Goal: Book appointment/travel/reservation

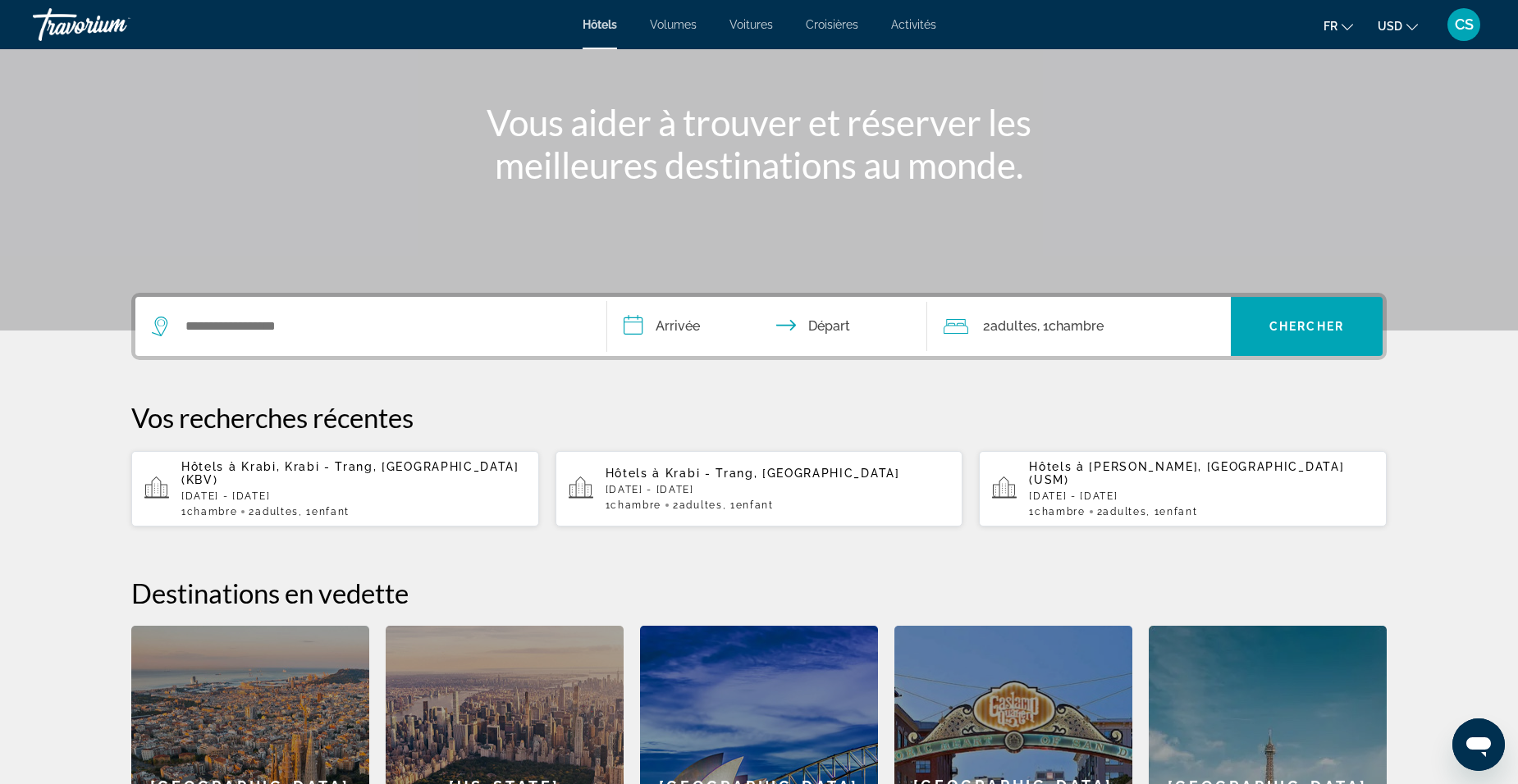
scroll to position [164, 0]
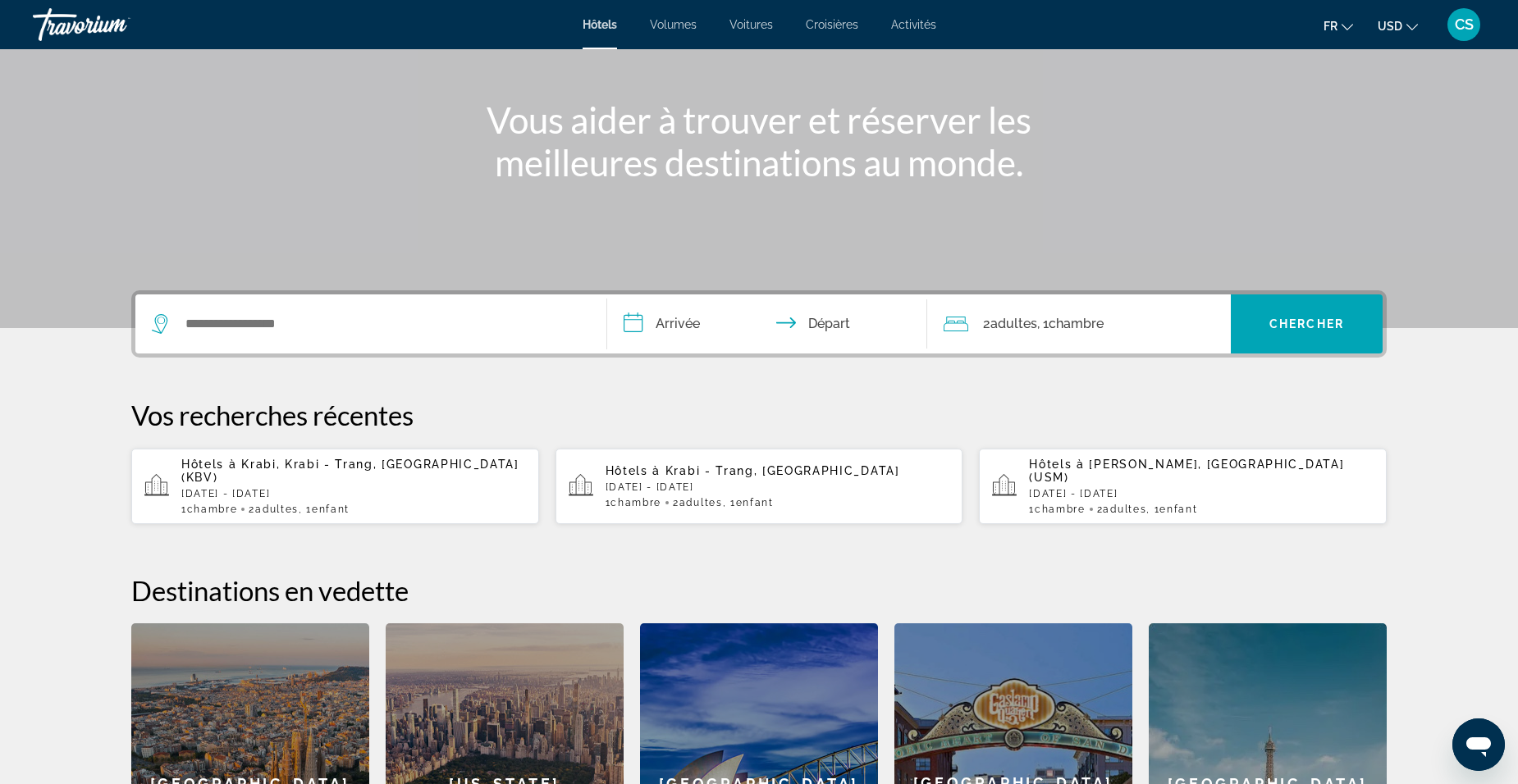
click at [368, 471] on div "Hôtels à [GEOGRAPHIC_DATA], [GEOGRAPHIC_DATA], [GEOGRAPHIC_DATA] (KBV) [DATE] -…" at bounding box center [353, 486] width 344 height 57
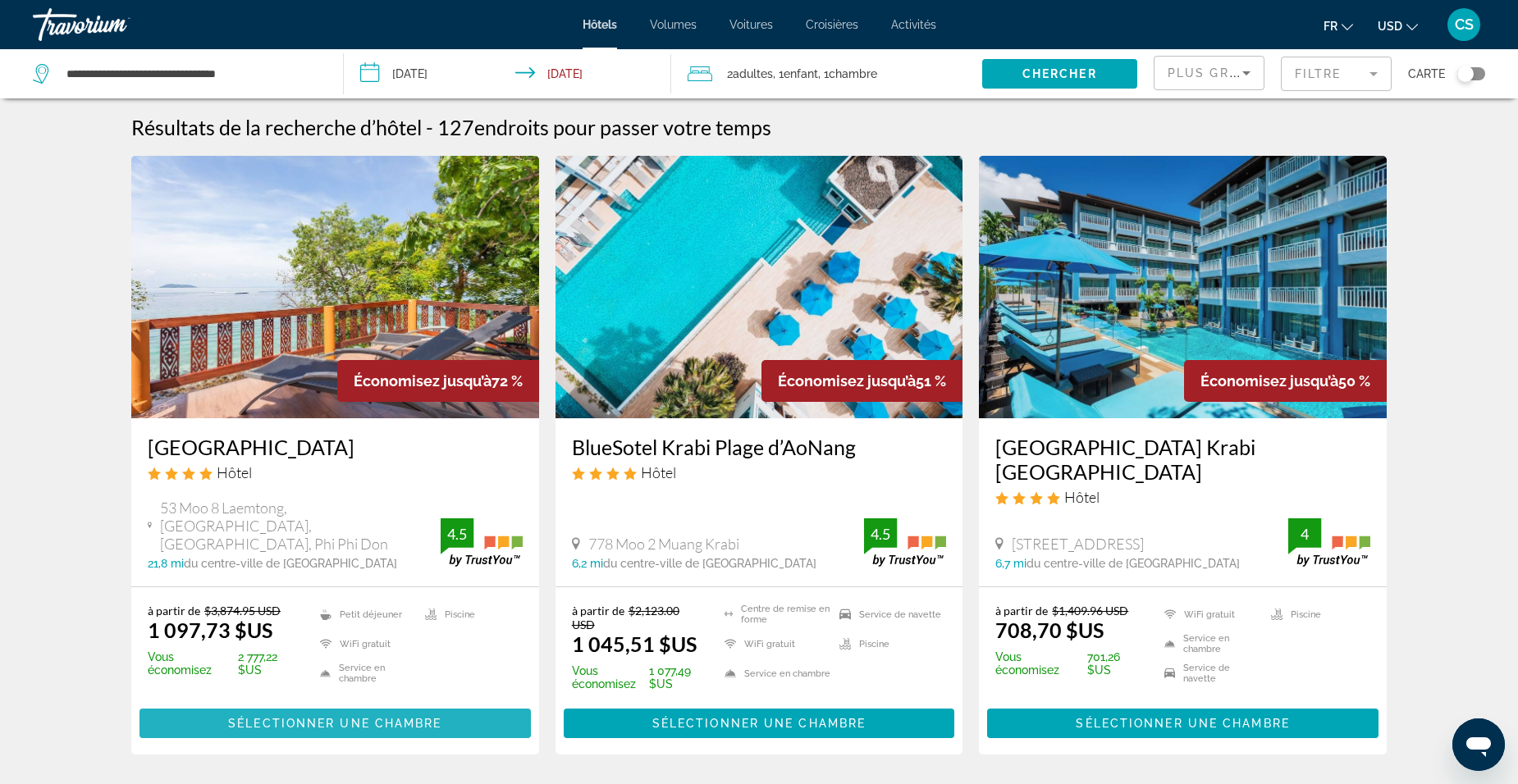
click at [285, 716] on span "Sélectionner une chambre" at bounding box center [334, 723] width 213 height 13
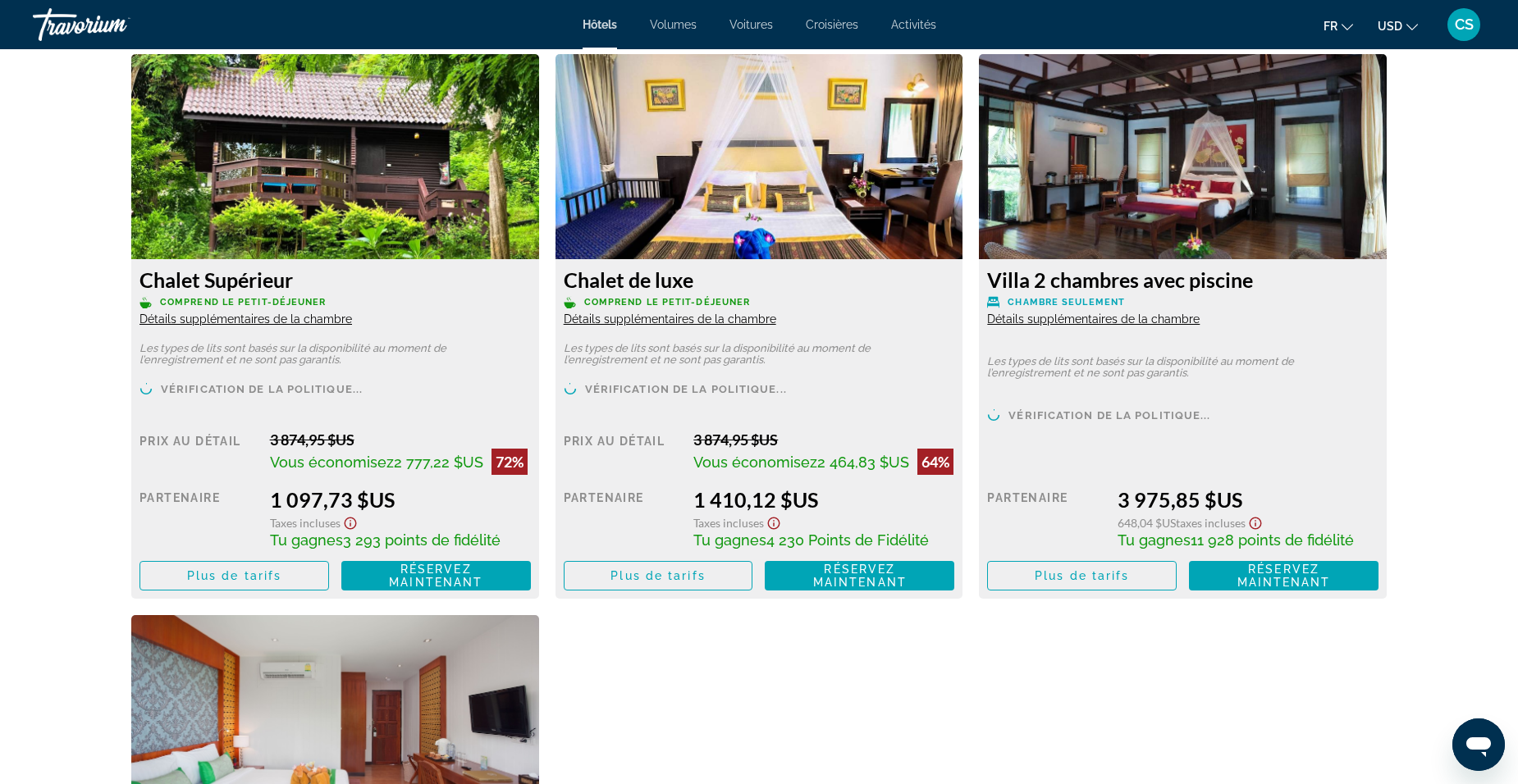
scroll to position [2297, 0]
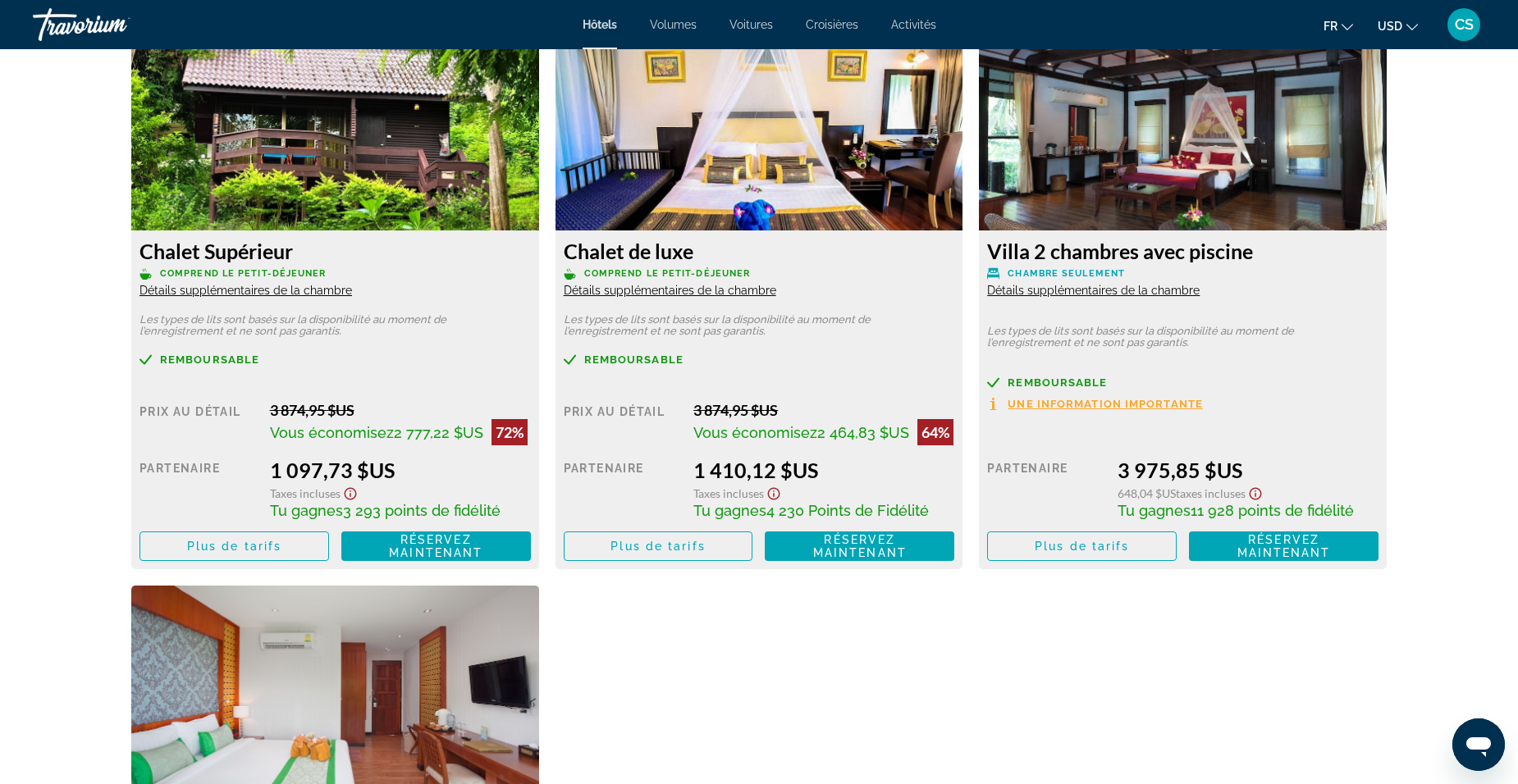
click at [1399, 23] on span "USD" at bounding box center [1389, 26] width 24 height 13
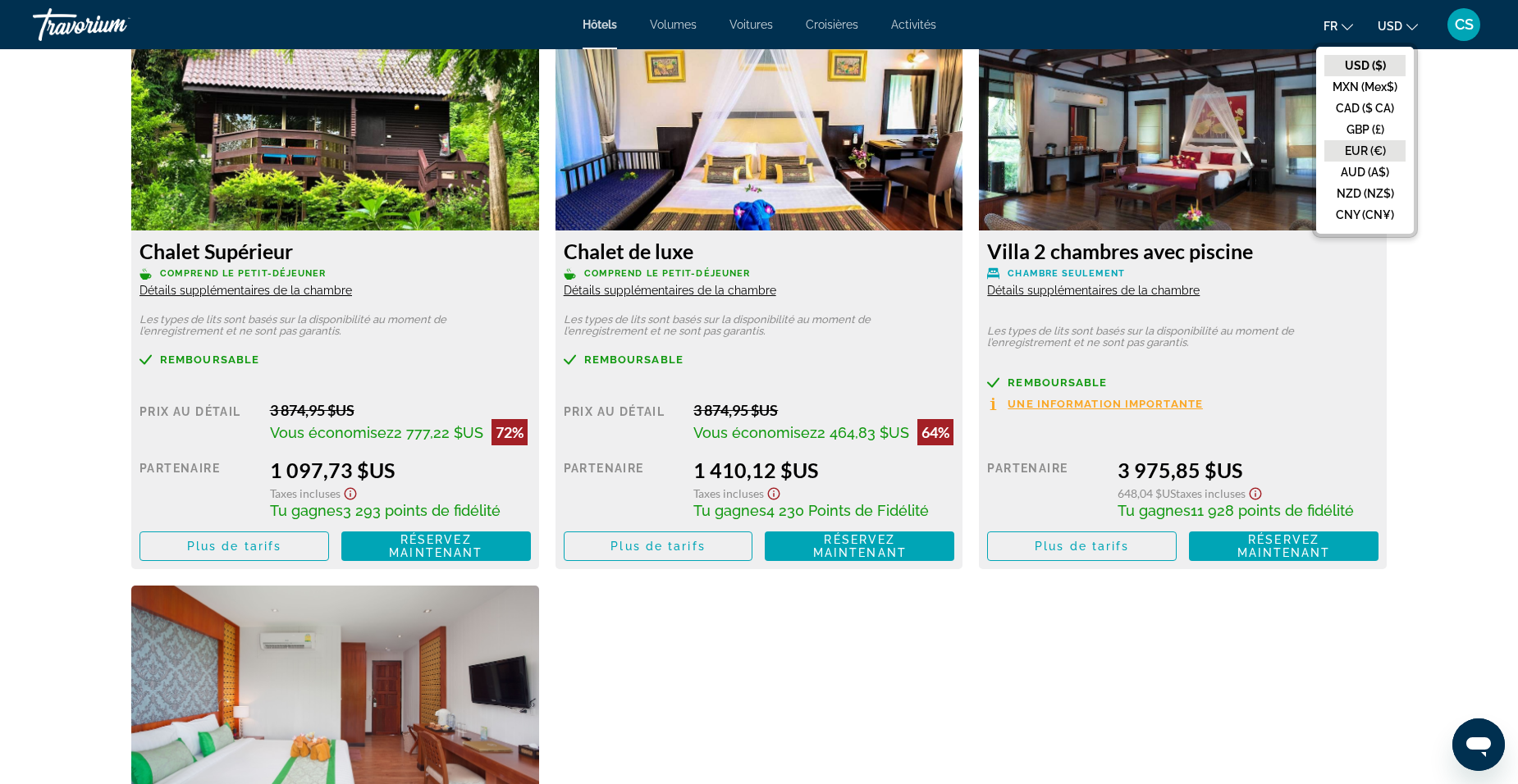
click at [1376, 154] on button "EUR (€)" at bounding box center [1365, 151] width 82 height 22
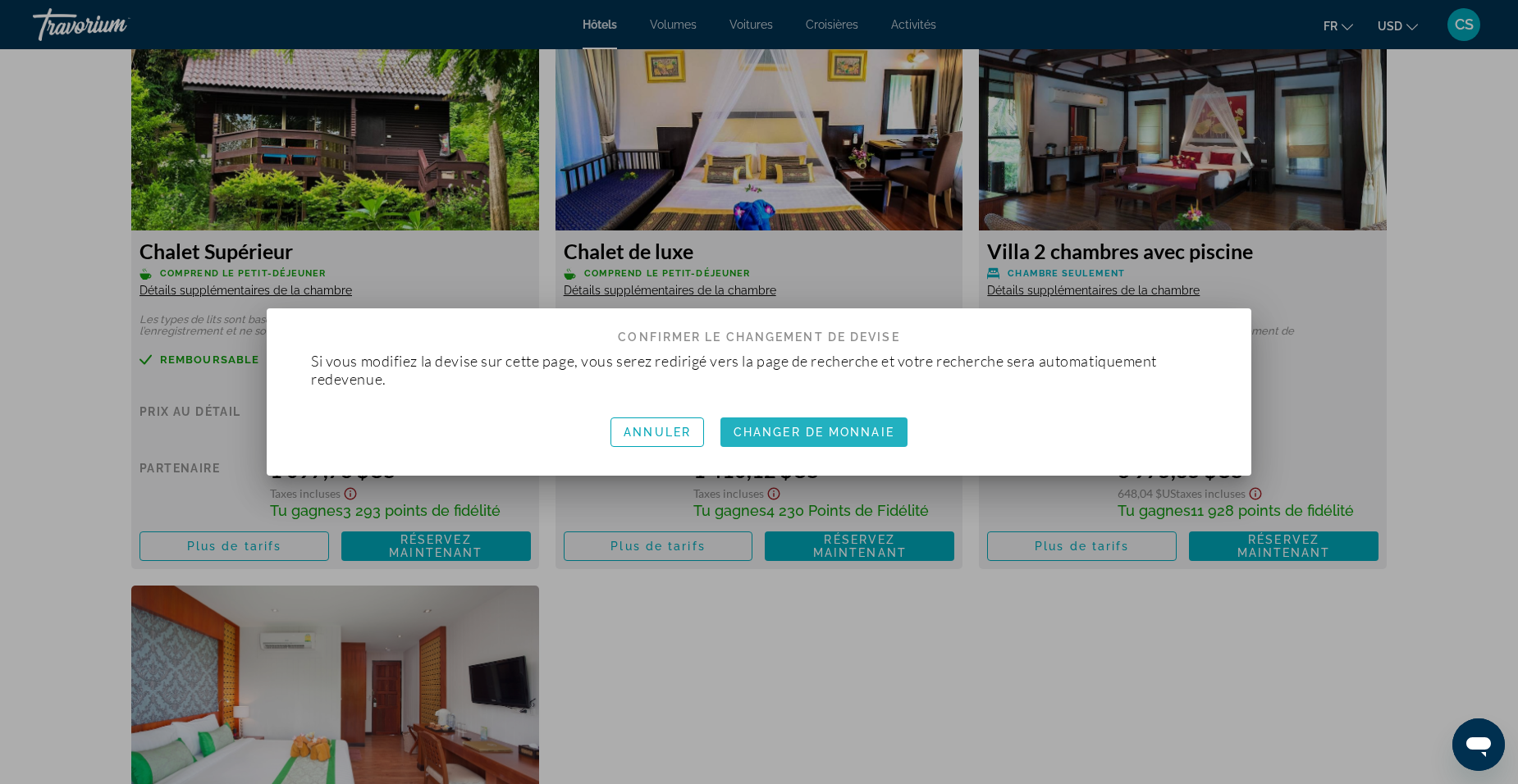
click at [799, 436] on button "Changer de monnaie" at bounding box center [813, 431] width 187 height 29
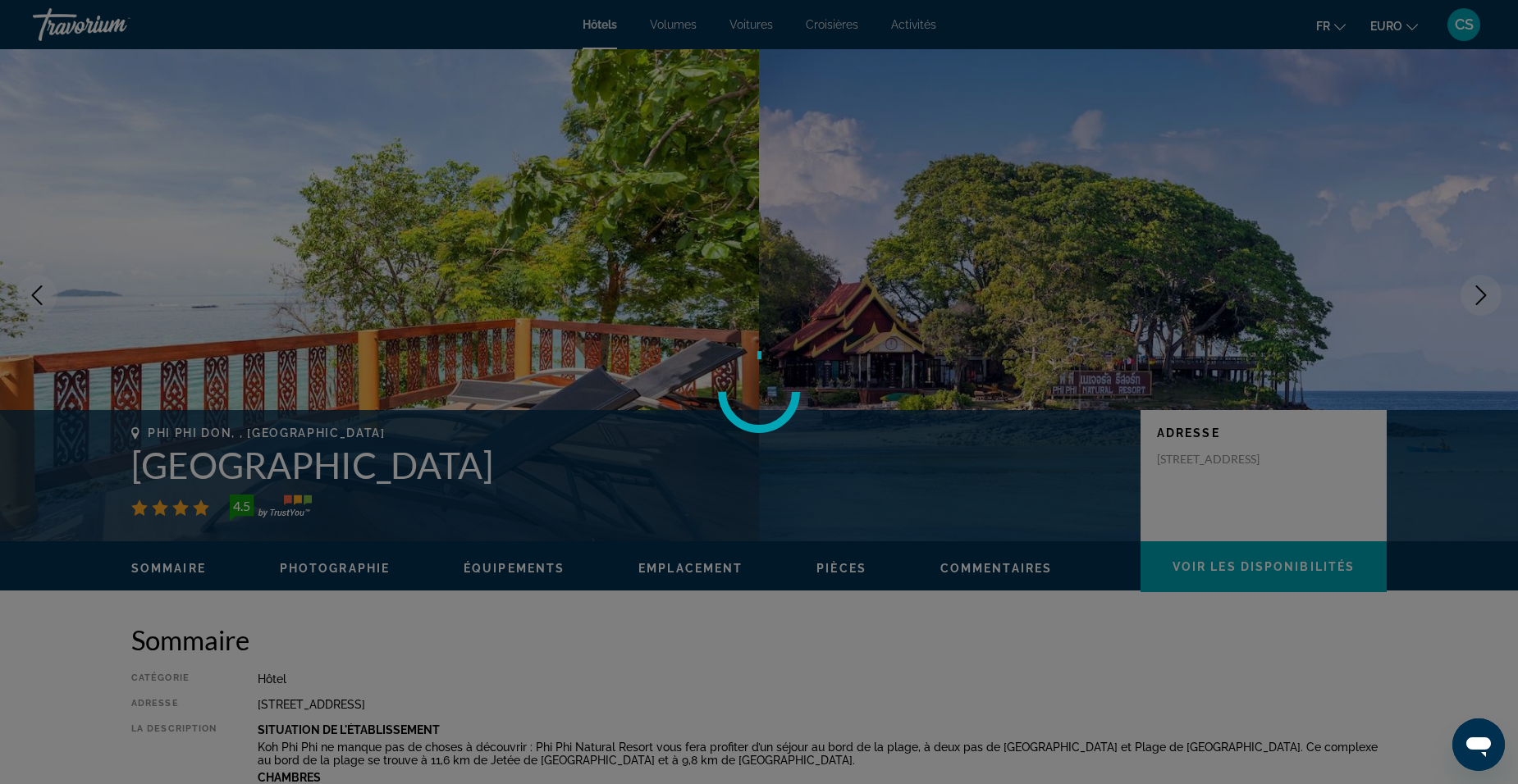
scroll to position [2297, 0]
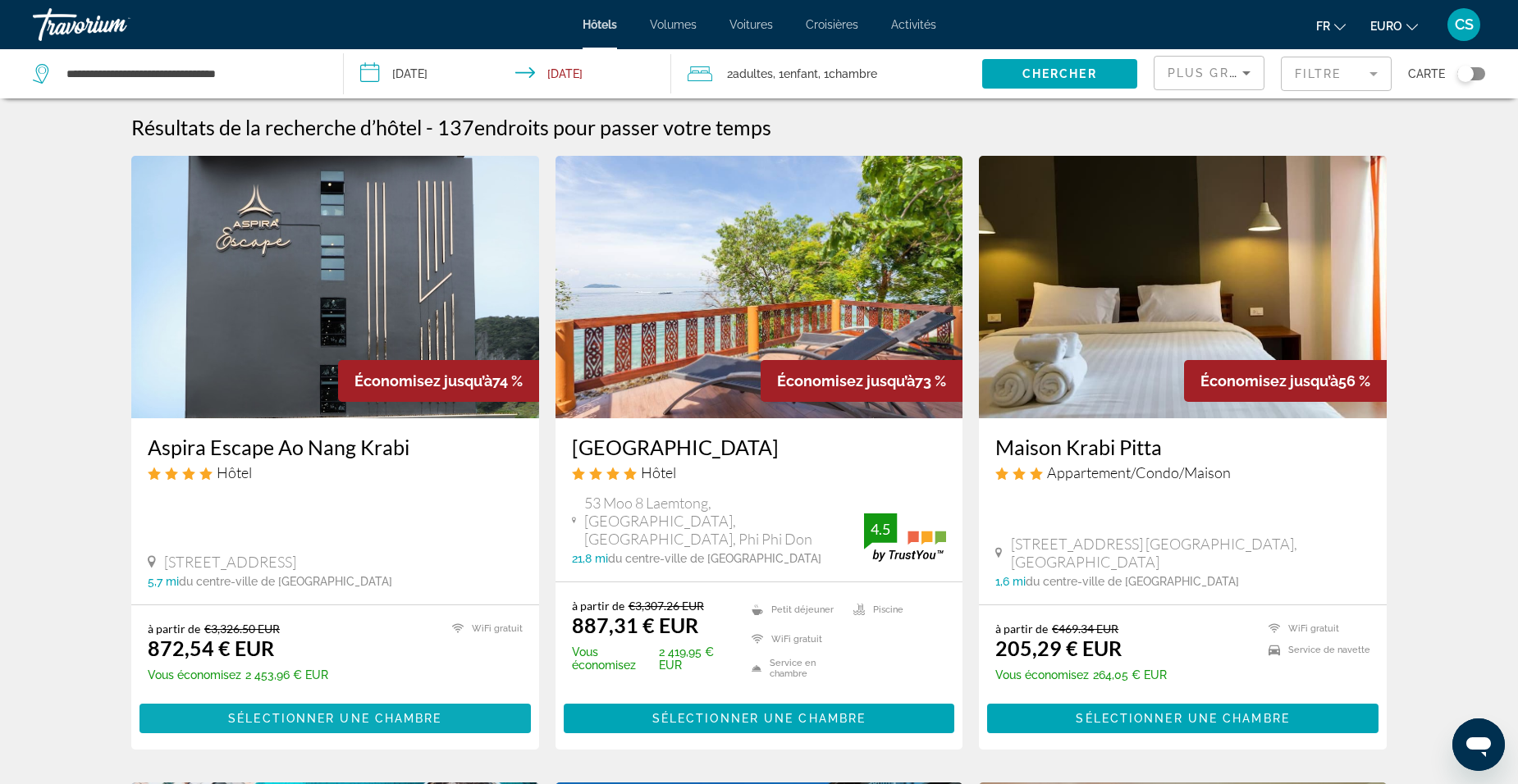
click at [380, 712] on span "Sélectionner une chambre" at bounding box center [334, 718] width 213 height 13
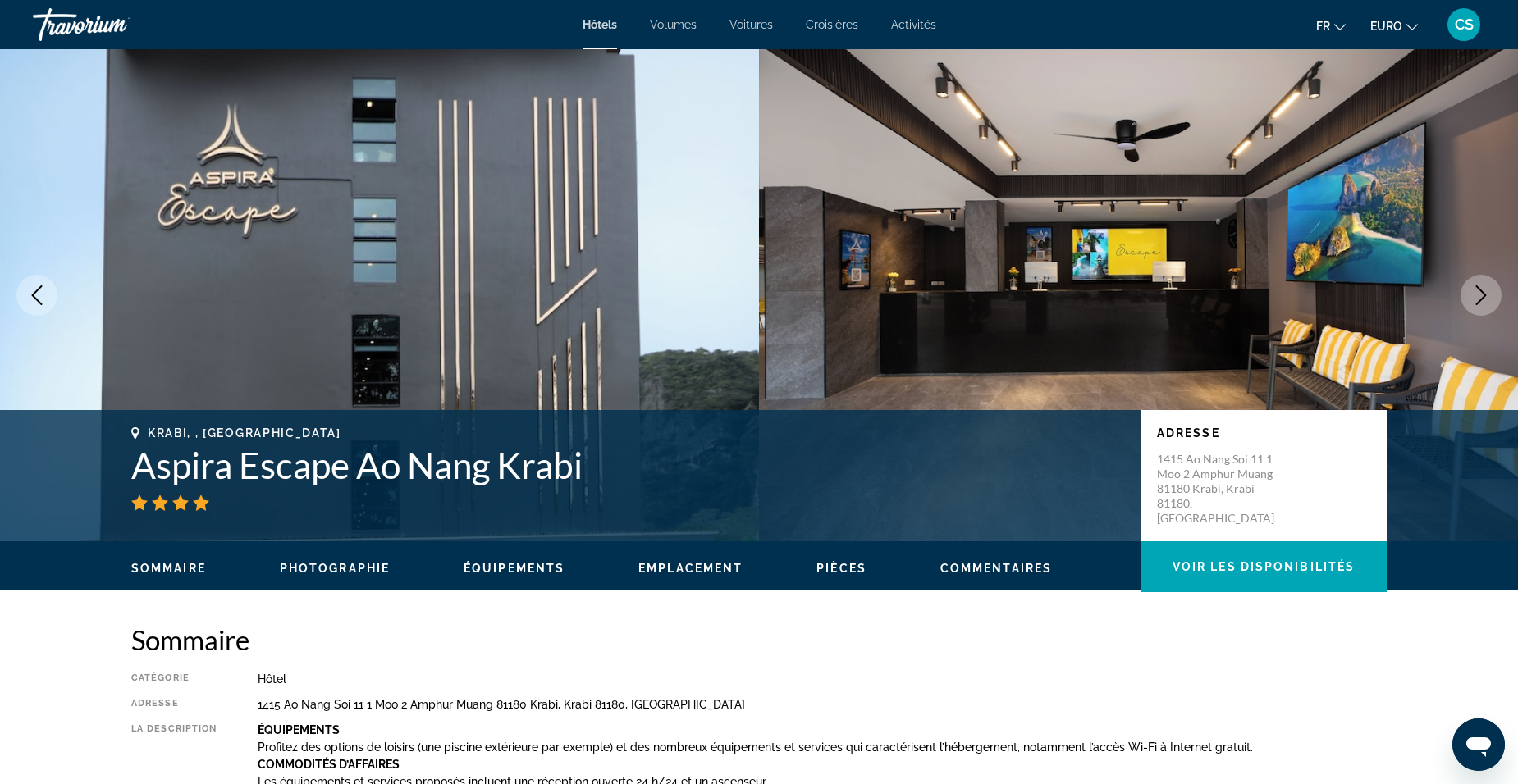
click at [40, 294] on icon "Image précédente" at bounding box center [37, 294] width 20 height 20
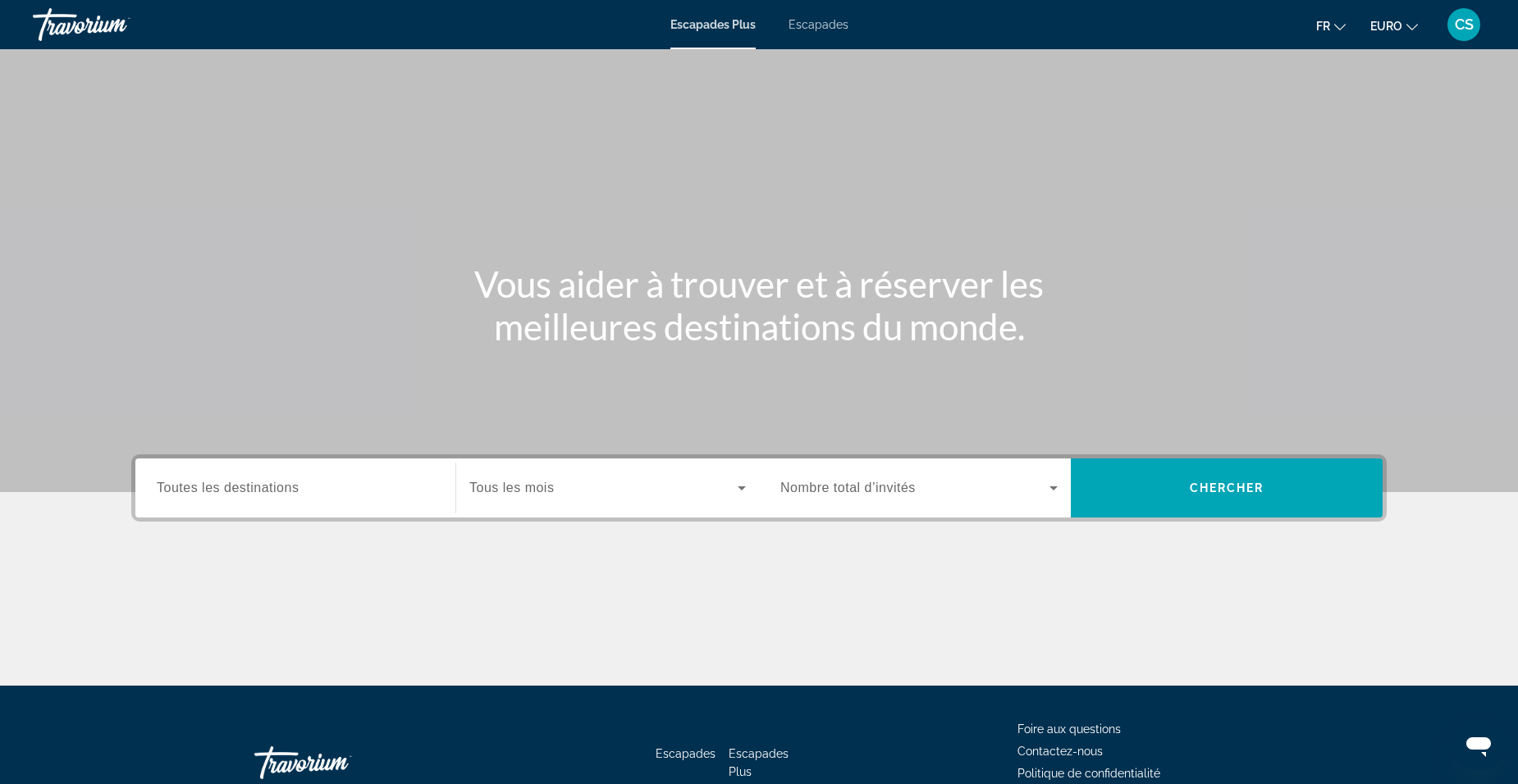
click at [809, 28] on span "Escapades" at bounding box center [818, 24] width 60 height 13
click at [226, 485] on span "Toutes les destinations" at bounding box center [227, 487] width 142 height 14
click at [226, 485] on input "Destination Toutes les destinations" at bounding box center [296, 489] width 278 height 20
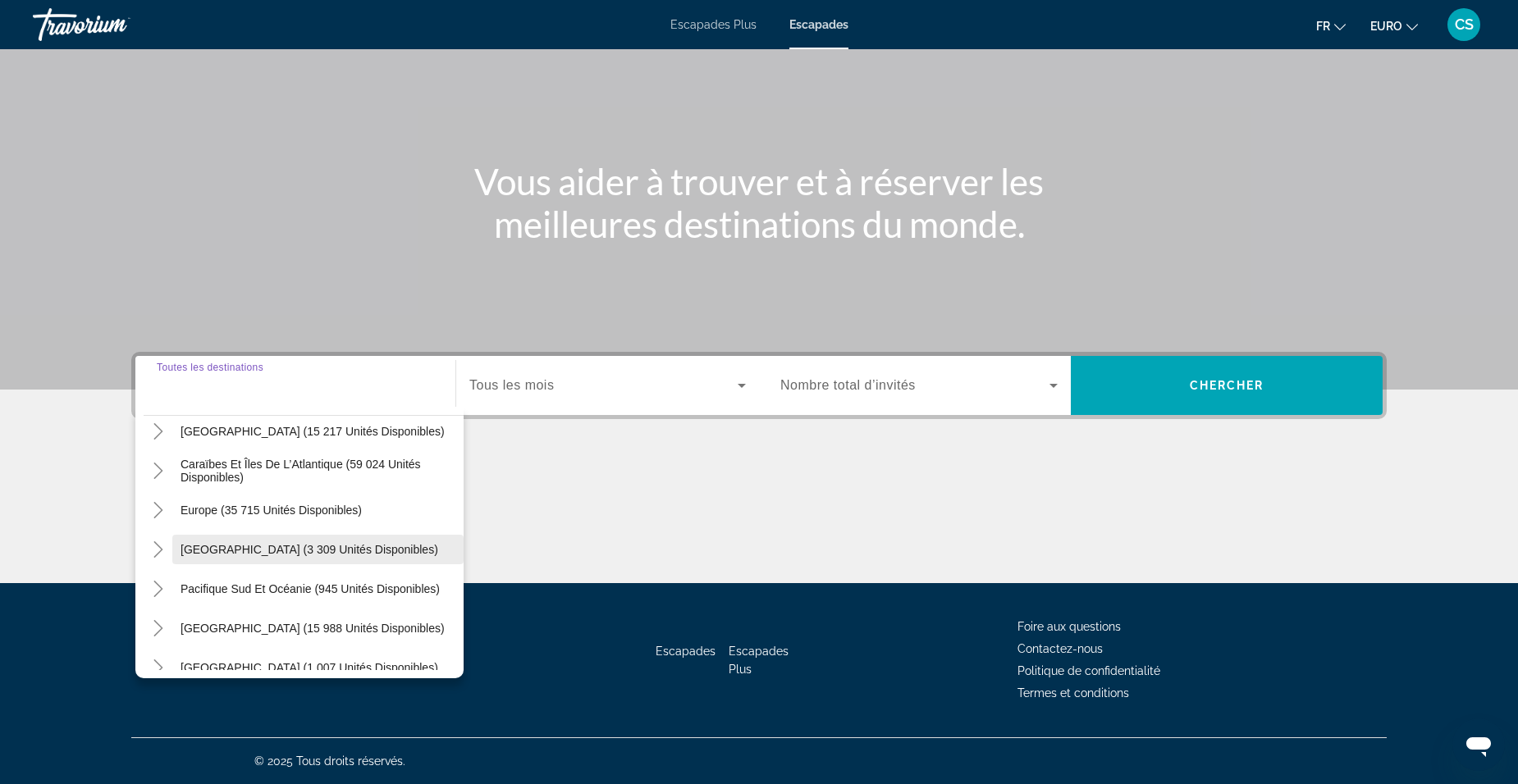
scroll to position [101, 0]
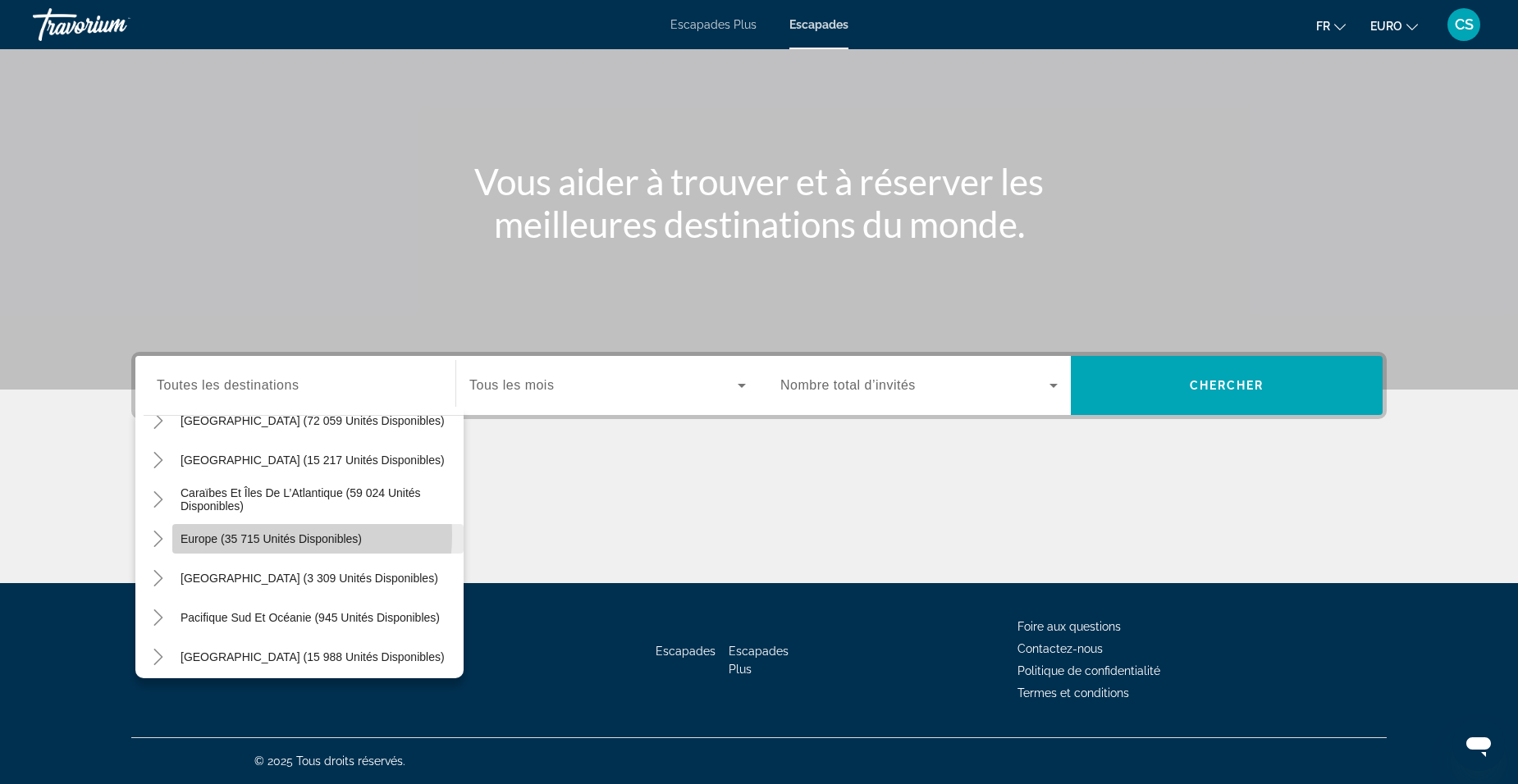
click at [253, 535] on span "Europe (35 715 unités disponibles)" at bounding box center [270, 539] width 181 height 13
type input "**********"
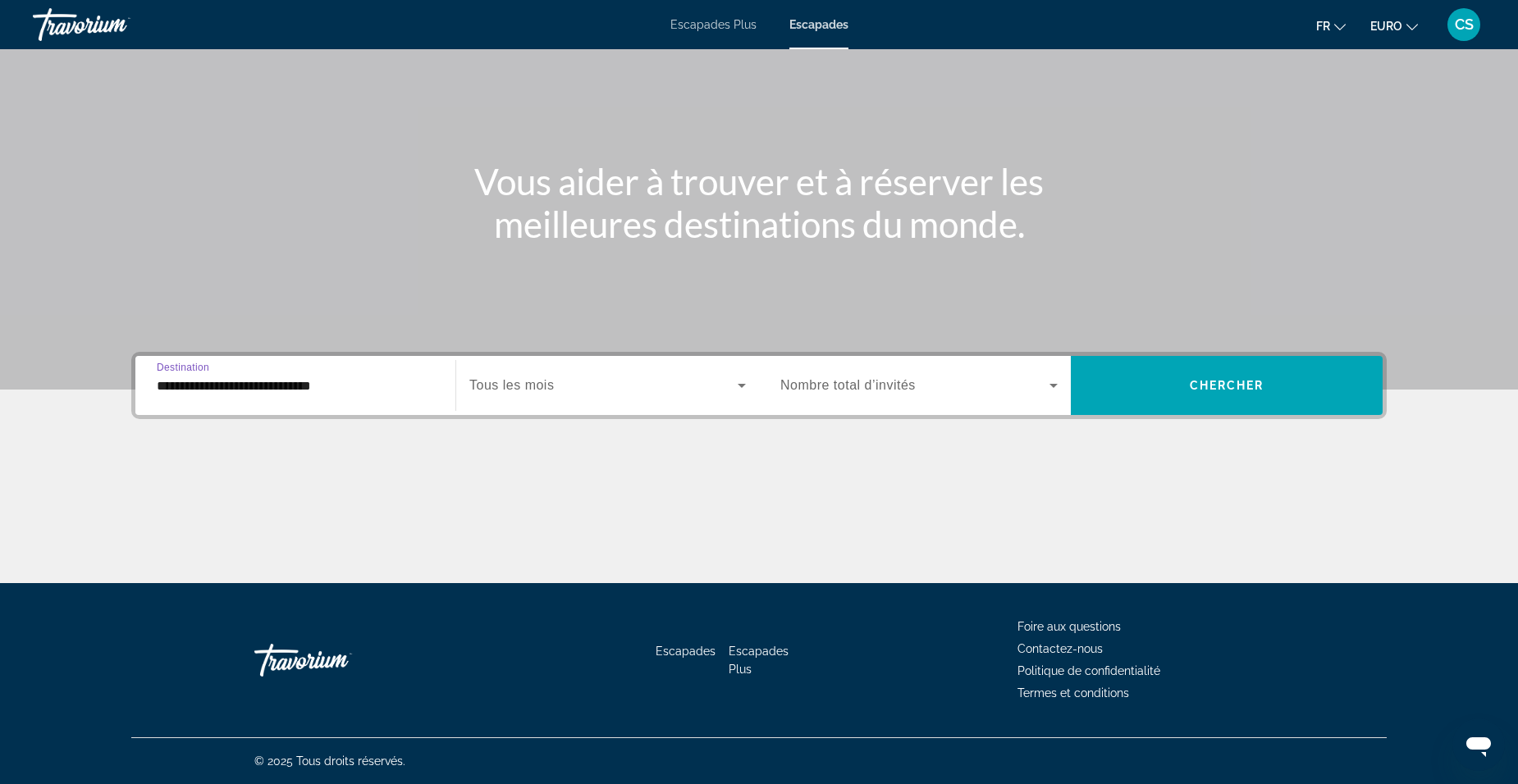
click at [546, 392] on span "Tous les mois" at bounding box center [511, 384] width 84 height 14
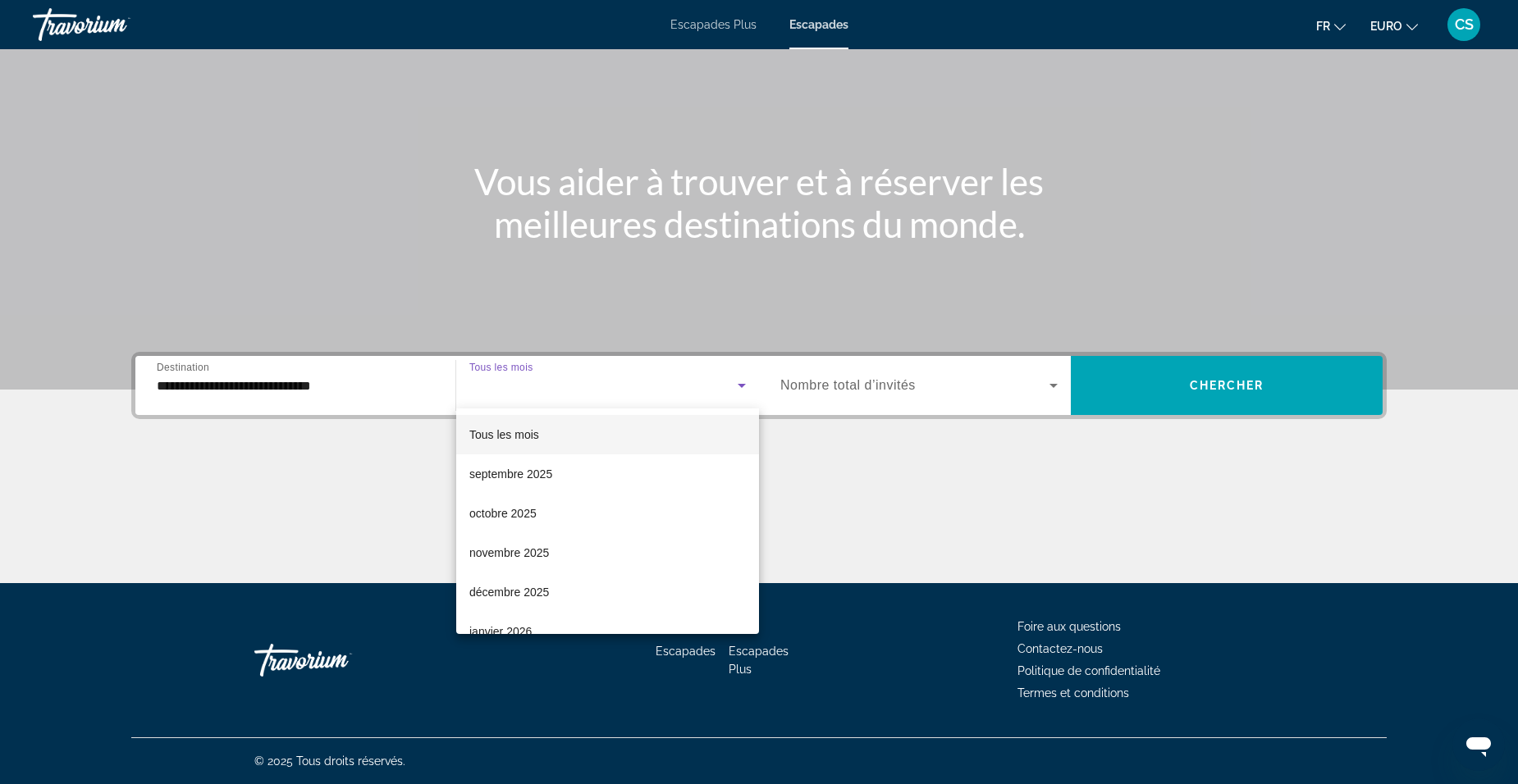
click at [569, 396] on div at bounding box center [759, 392] width 1518 height 784
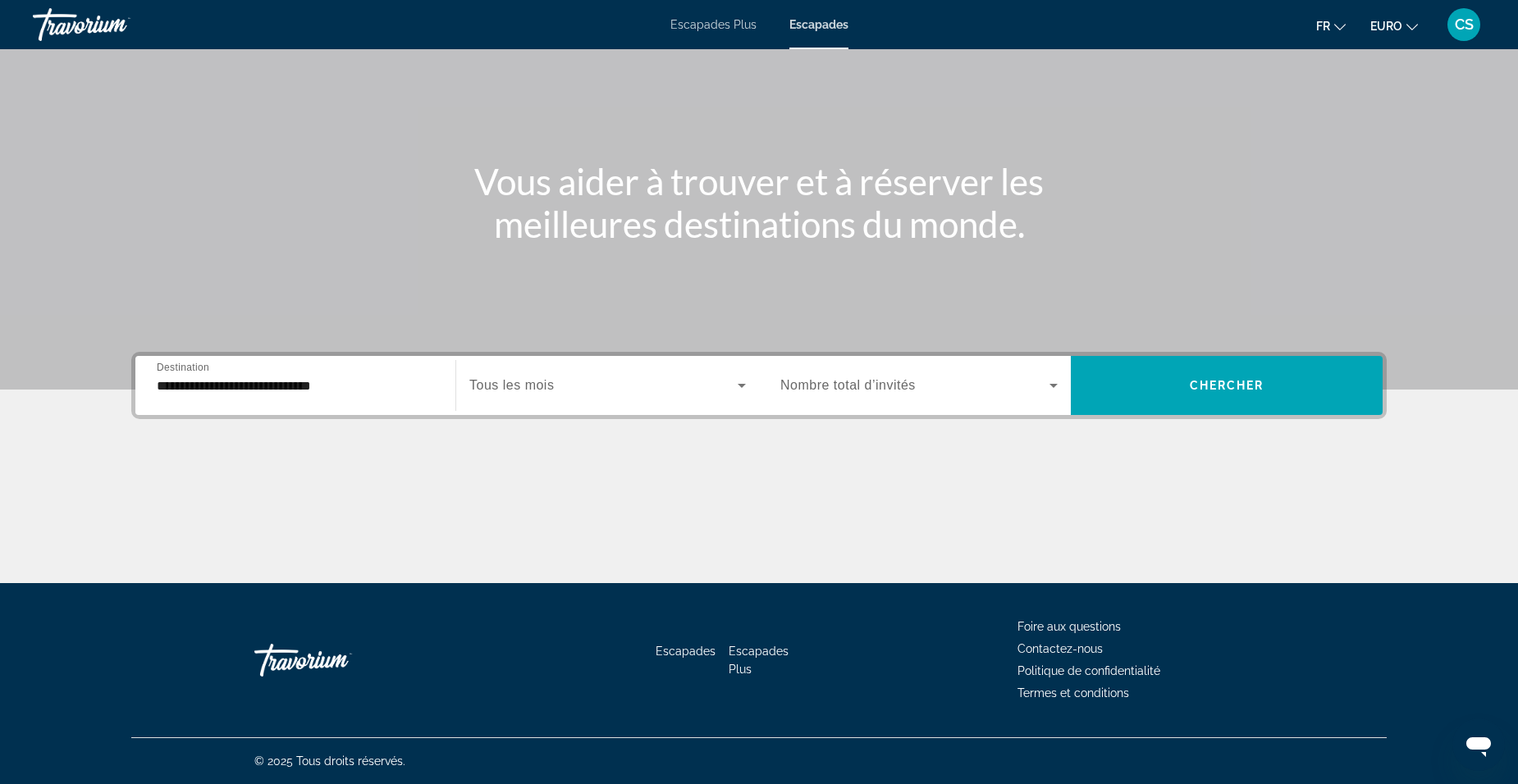
click at [1055, 389] on icon "Widget de recherche" at bounding box center [1053, 385] width 20 height 20
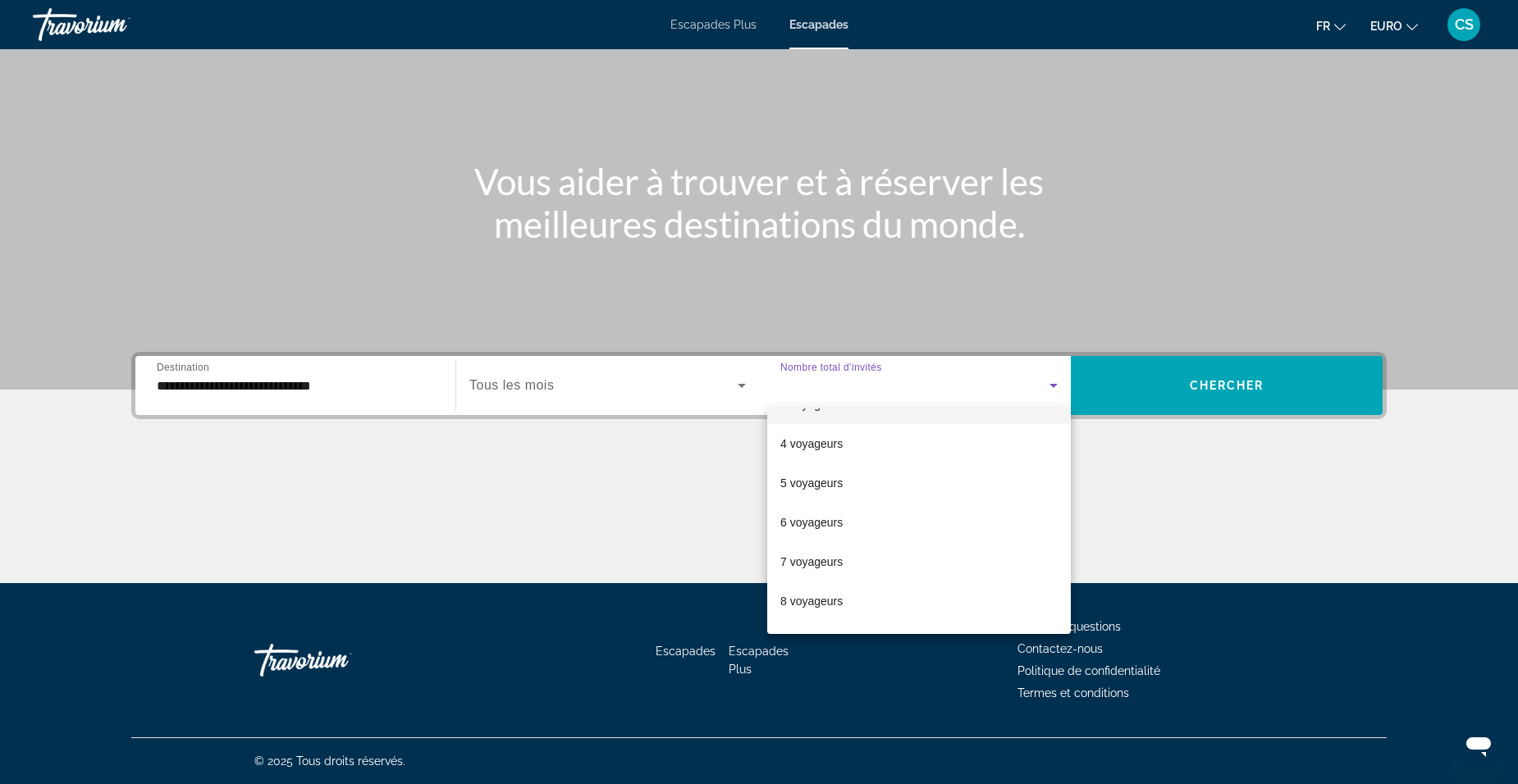
scroll to position [0, 0]
click at [1192, 395] on div at bounding box center [759, 392] width 1518 height 784
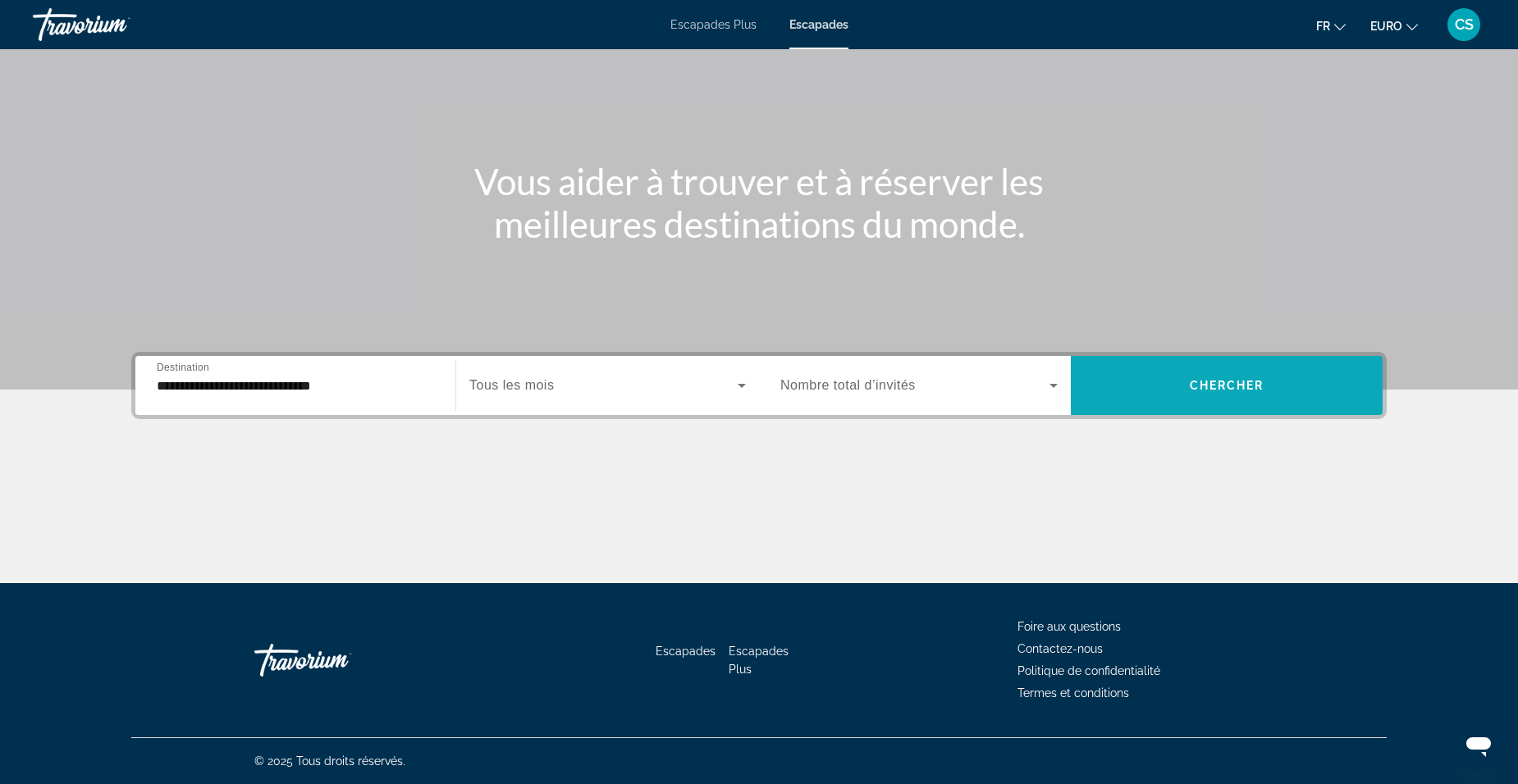
click at [1224, 387] on span "Chercher" at bounding box center [1227, 385] width 75 height 13
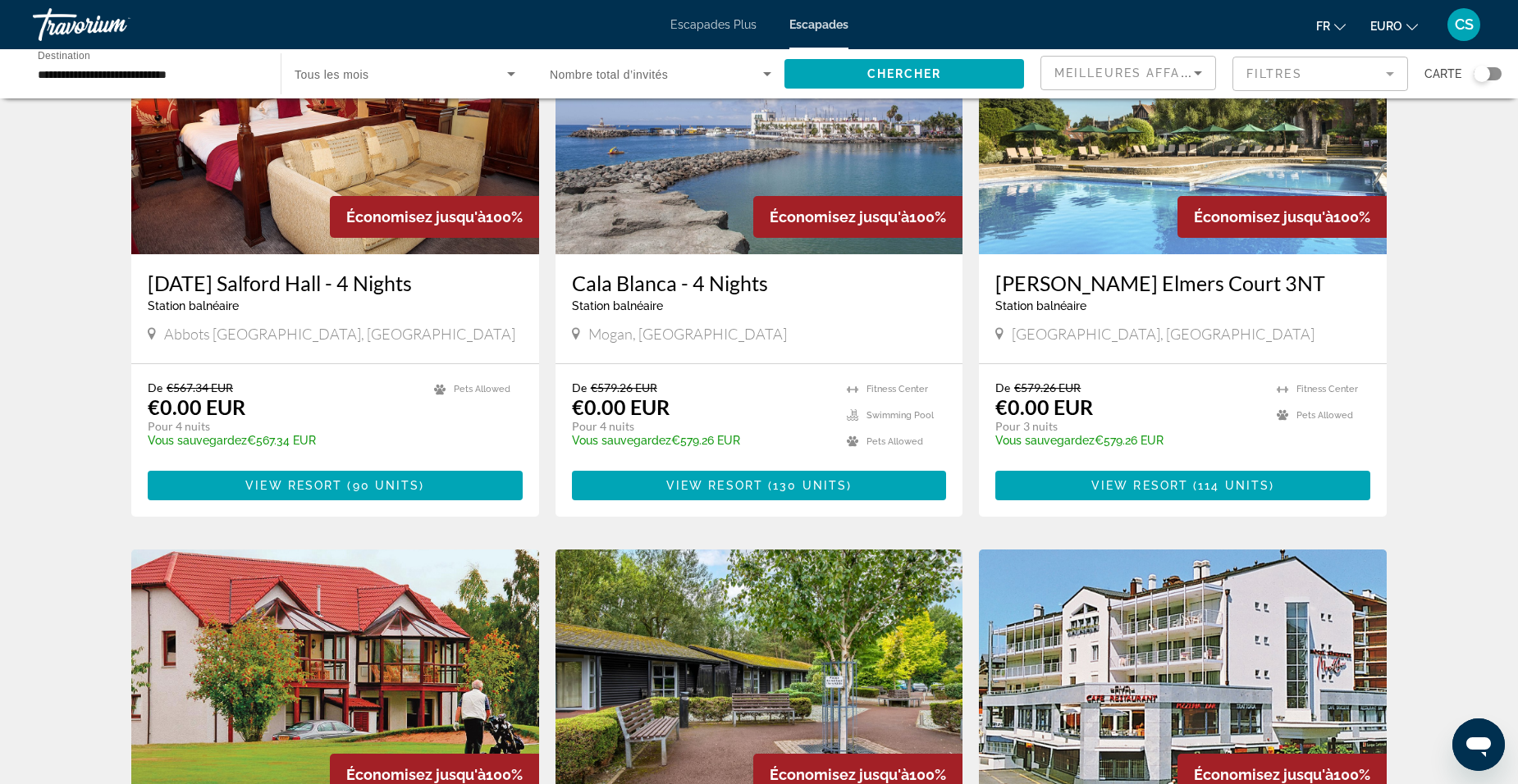
scroll to position [475, 0]
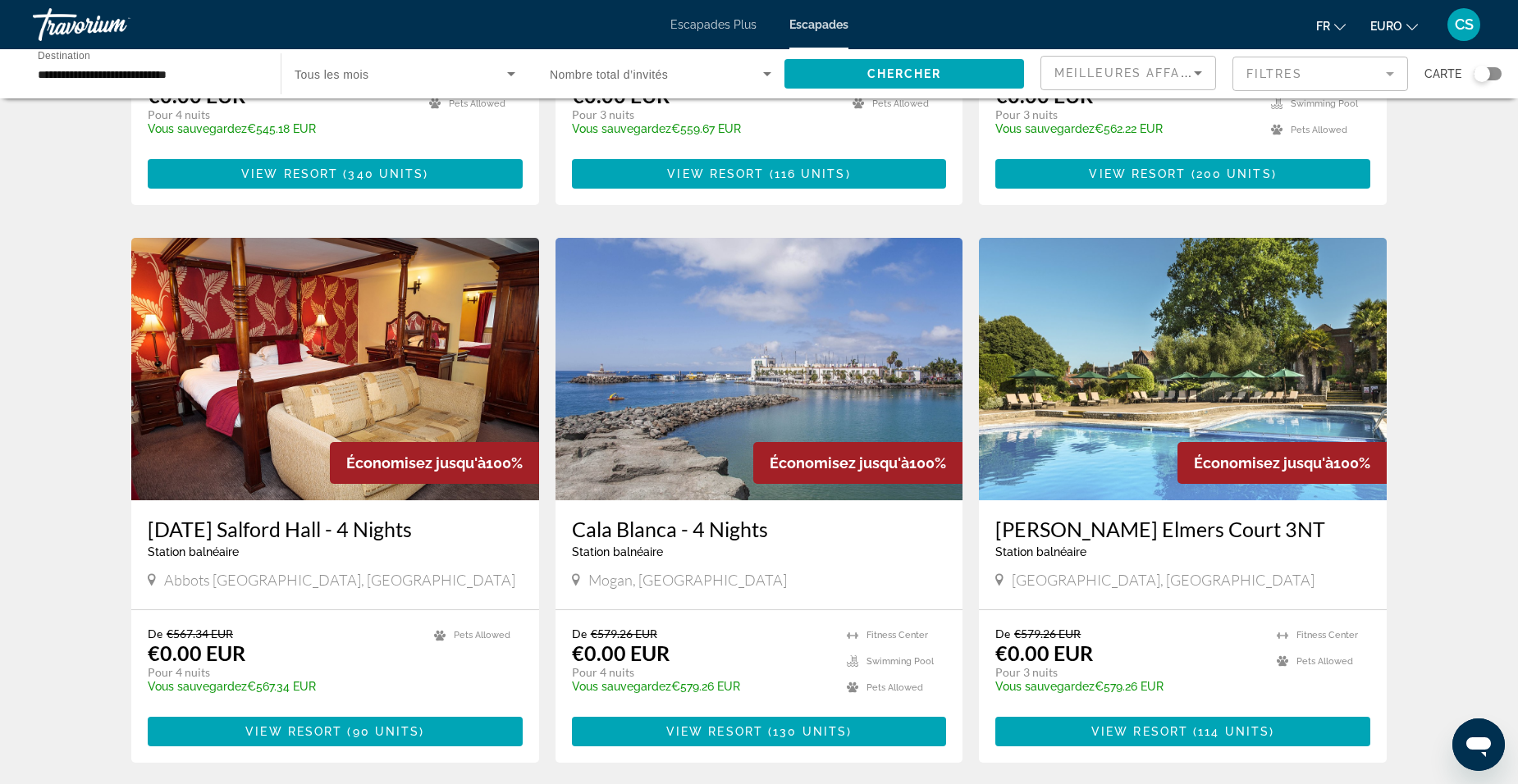
click at [761, 376] on img "Contenu principal" at bounding box center [759, 369] width 408 height 263
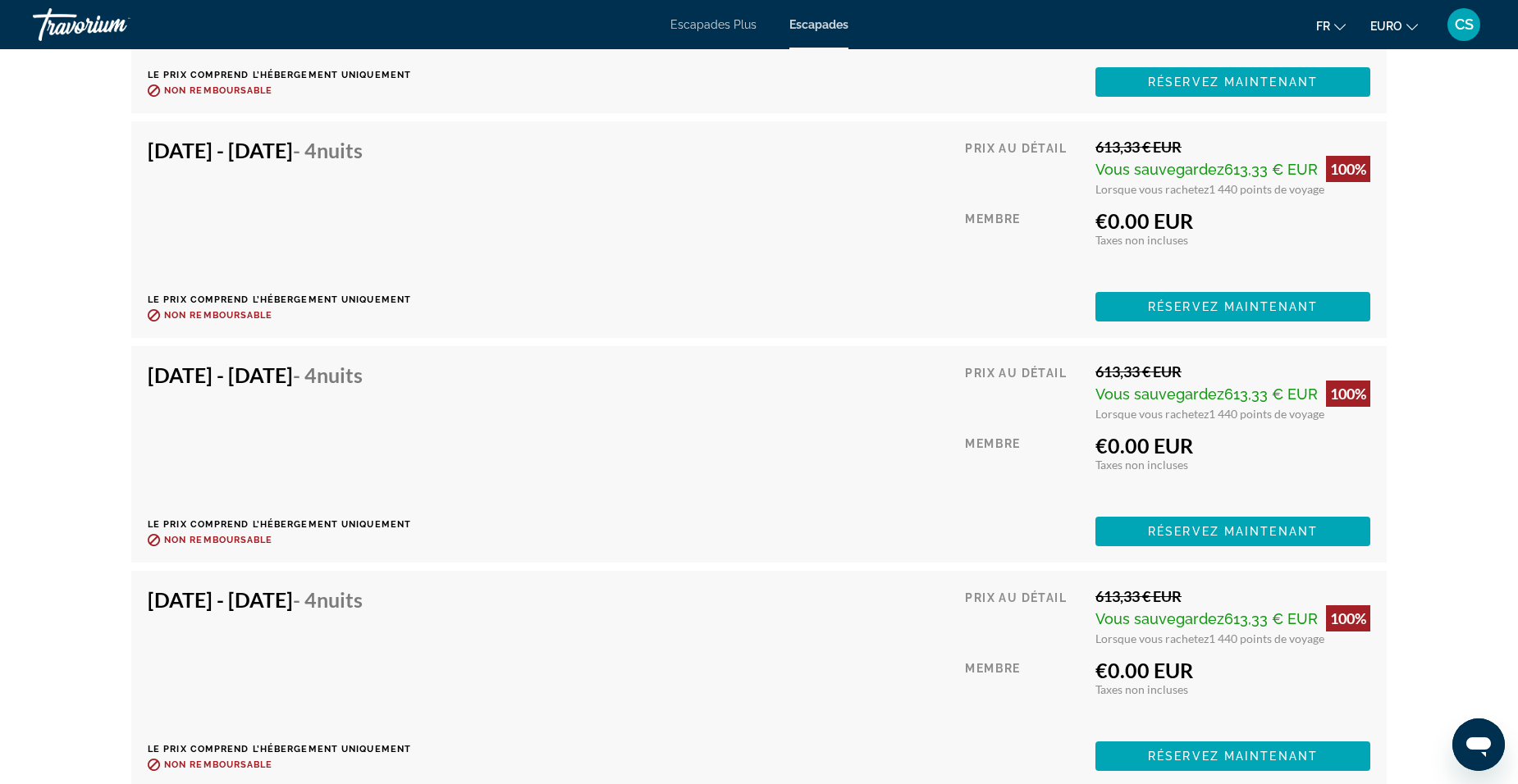
scroll to position [8222, 0]
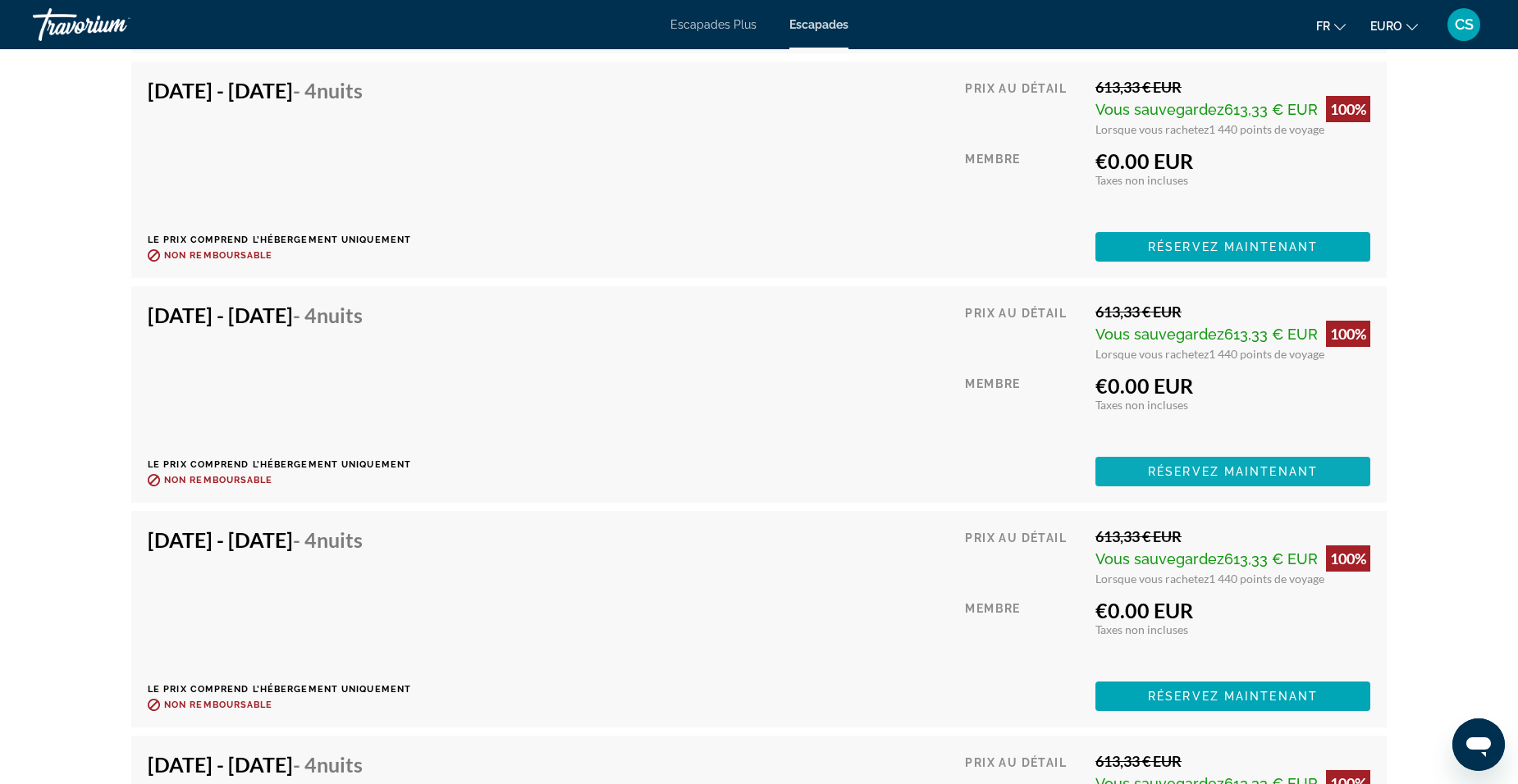
click at [1227, 465] on span "Réservez maintenant" at bounding box center [1233, 472] width 170 height 13
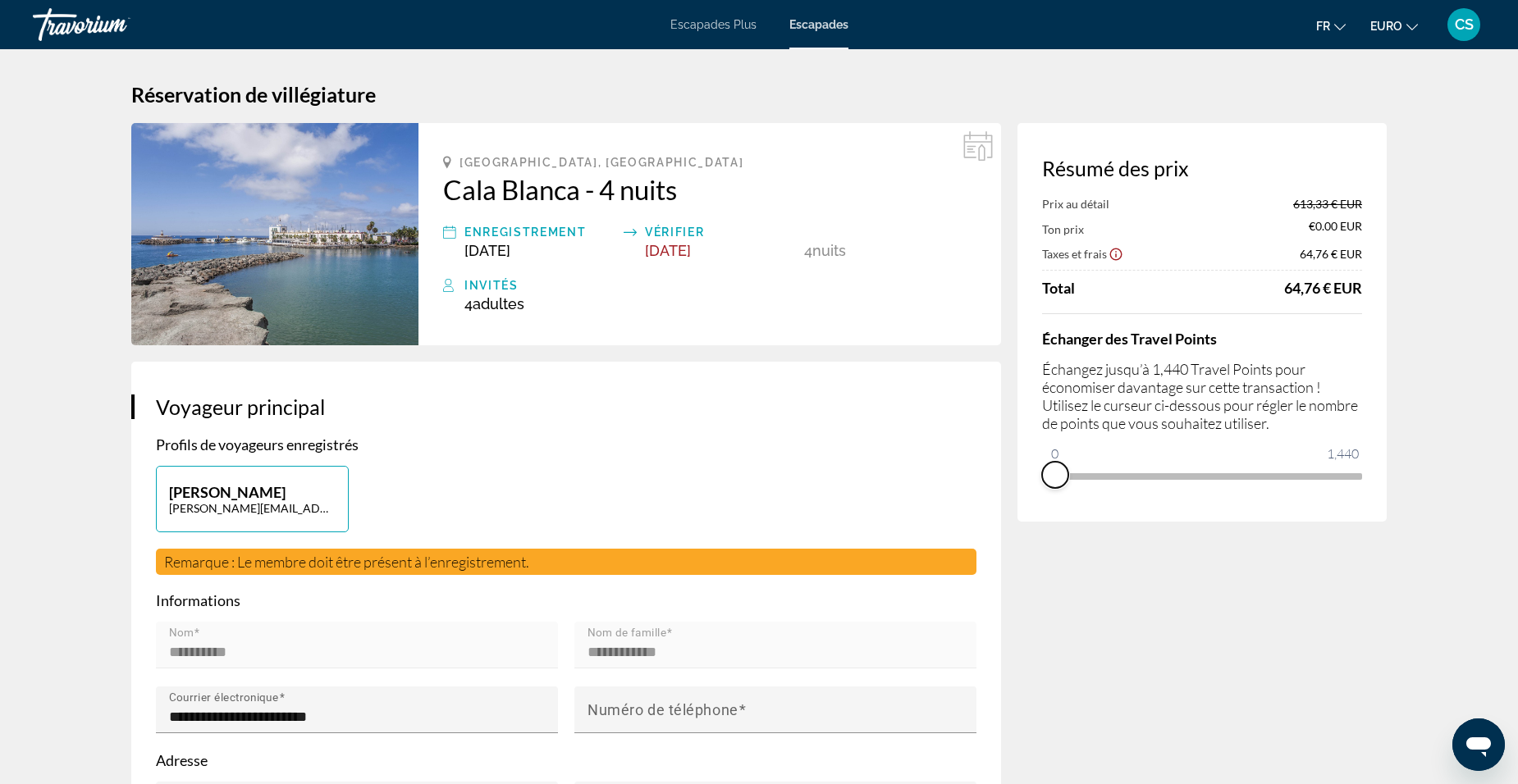
drag, startPoint x: 1355, startPoint y: 493, endPoint x: 1032, endPoint y: 511, distance: 323.5
click at [1032, 511] on div "Résumé des prix Prix au détail 613,33 € EUR Ton prix €0.00 EUR Taxes et frais 6…" at bounding box center [1202, 322] width 370 height 399
drag, startPoint x: 1050, startPoint y: 456, endPoint x: 1225, endPoint y: 470, distance: 175.6
click at [1225, 470] on span "ngx-slider" at bounding box center [1225, 475] width 26 height 26
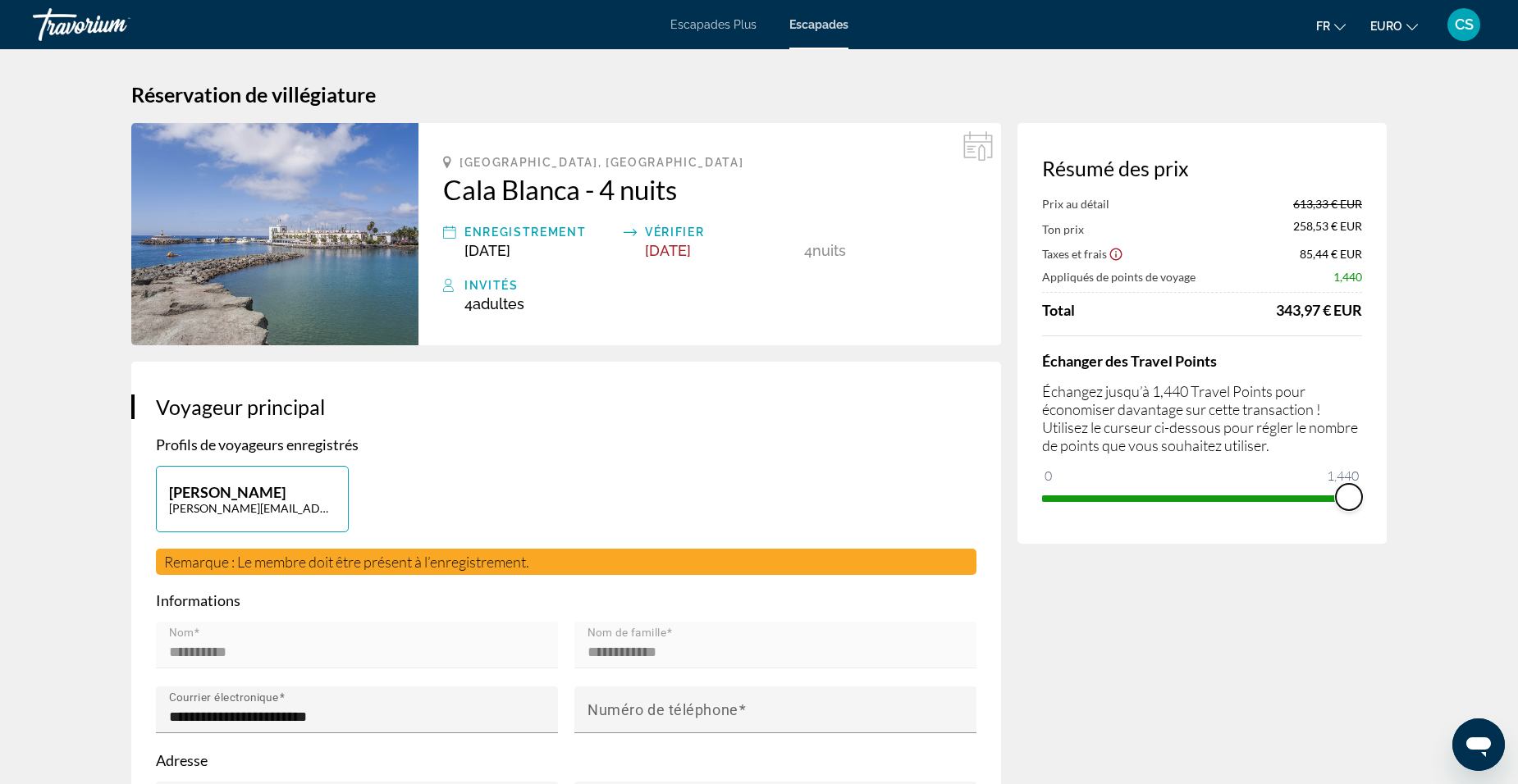
drag, startPoint x: 1225, startPoint y: 496, endPoint x: 1379, endPoint y: 503, distance: 154.2
click at [1379, 503] on div "Résumé des prix Prix au détail 613,33 € EUR Ton prix 258,53 € EUR Taxes et frai…" at bounding box center [1202, 333] width 370 height 421
